Goal: Task Accomplishment & Management: Complete application form

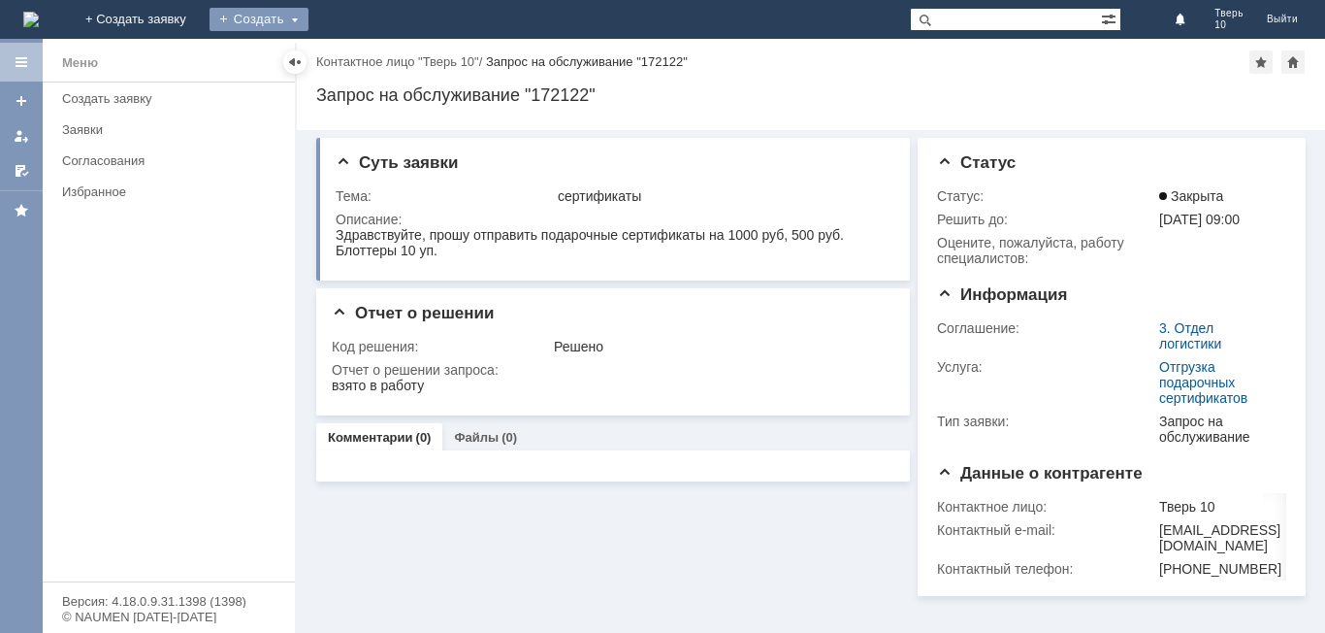
click at [309, 15] on div "Создать" at bounding box center [259, 19] width 99 height 23
click at [361, 59] on link "Заявка" at bounding box center [286, 58] width 147 height 23
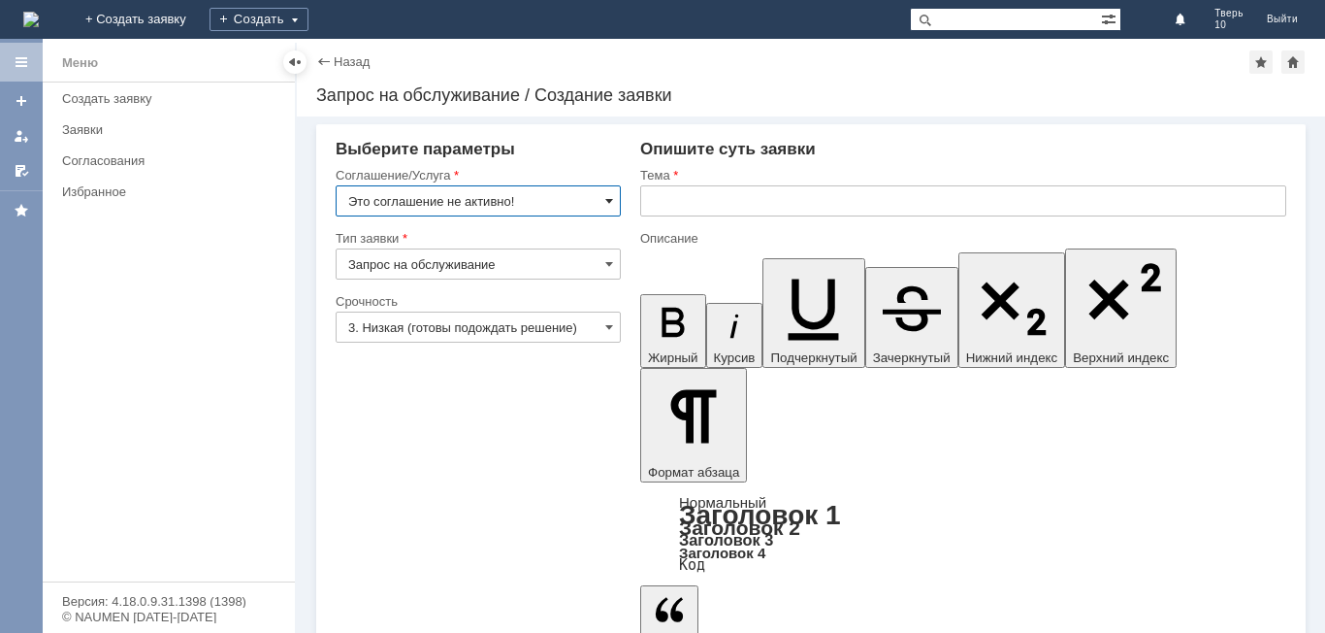
click at [608, 199] on span at bounding box center [609, 201] width 8 height 16
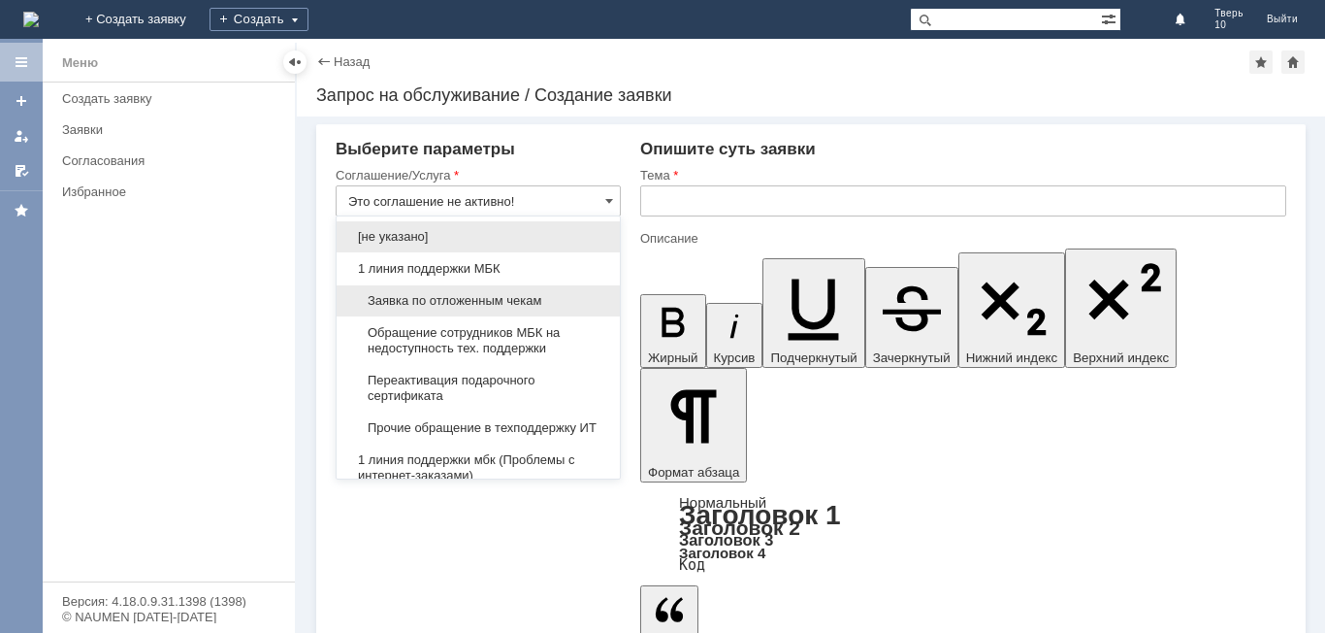
click at [499, 300] on span "Заявка по отложенным чекам" at bounding box center [478, 301] width 260 height 16
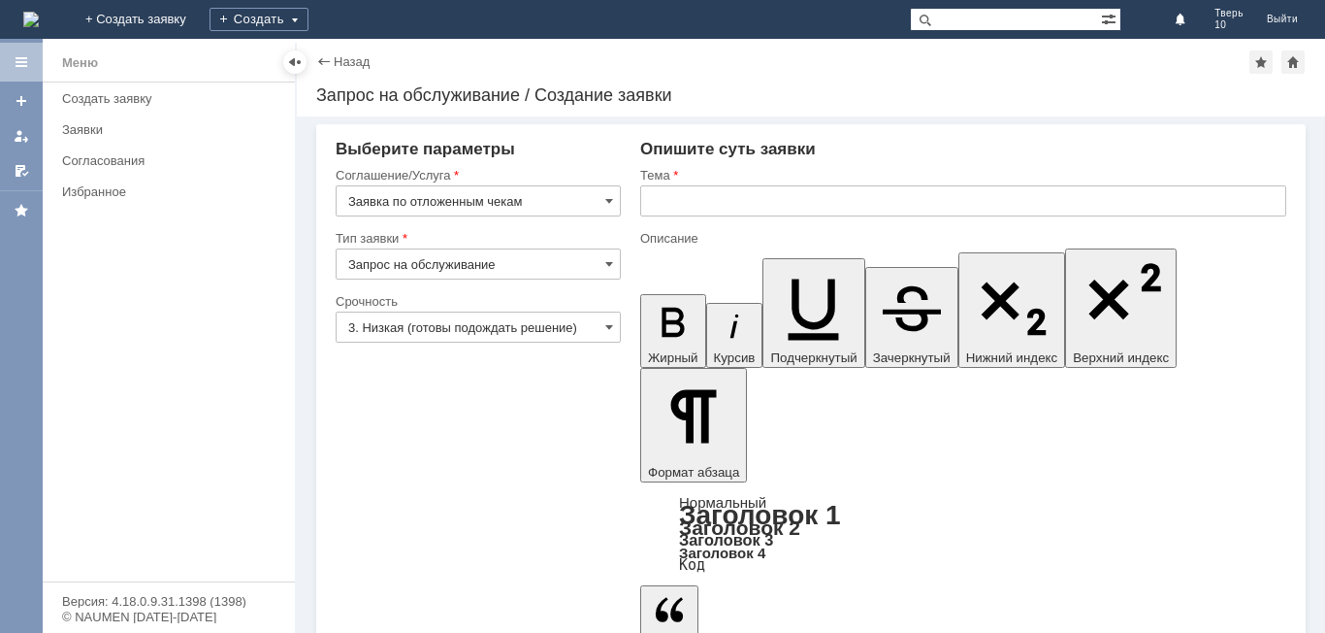
type input "Заявка по отложенным чекам"
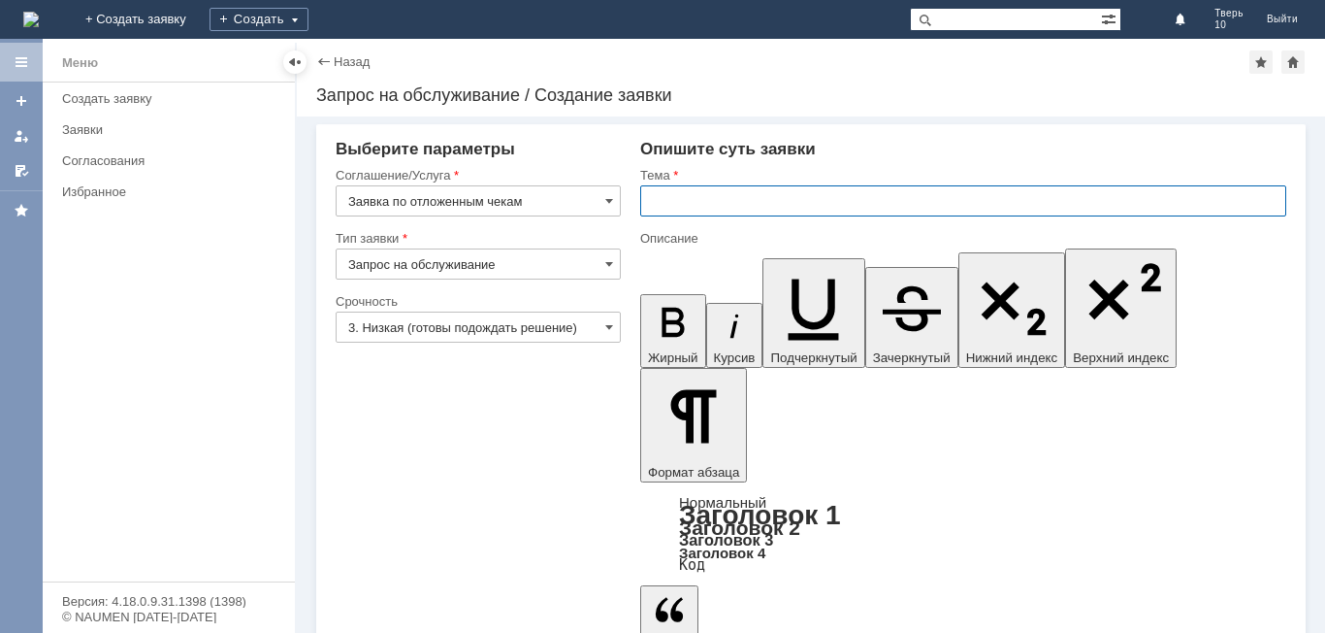
click at [679, 189] on input "text" at bounding box center [963, 200] width 646 height 31
type input "оч"
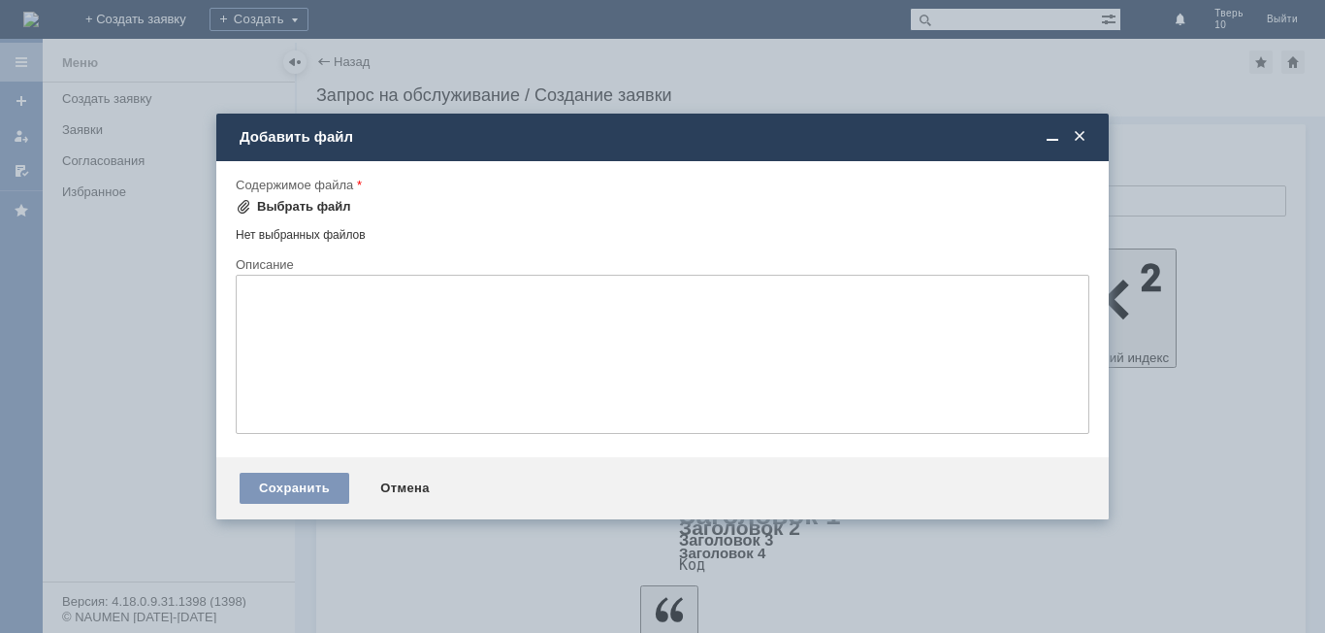
click at [288, 202] on div "Выбрать файл" at bounding box center [304, 207] width 94 height 16
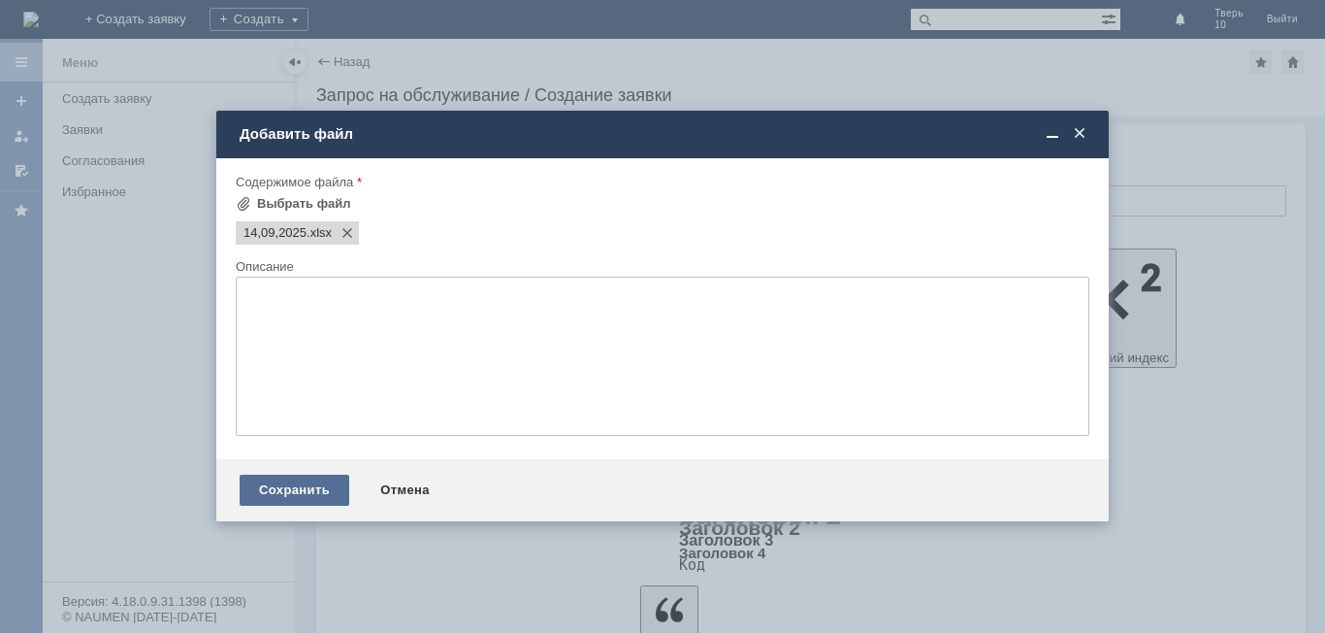
click at [313, 480] on div "Сохранить" at bounding box center [295, 489] width 110 height 31
